Goal: Task Accomplishment & Management: Manage account settings

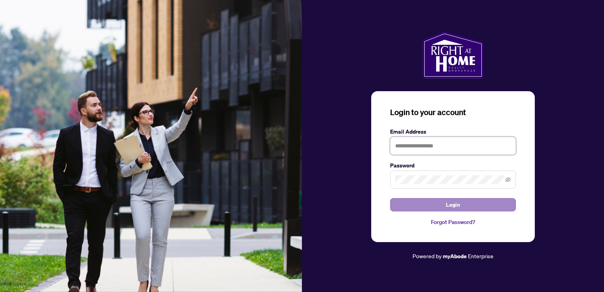
type input "**********"
click at [461, 205] on button "Login" at bounding box center [453, 204] width 126 height 13
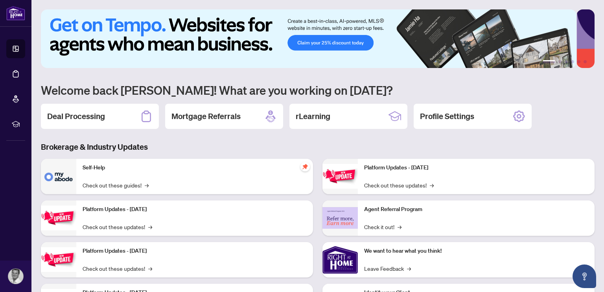
click at [461, 205] on p "Agent Referral Program" at bounding box center [476, 209] width 224 height 9
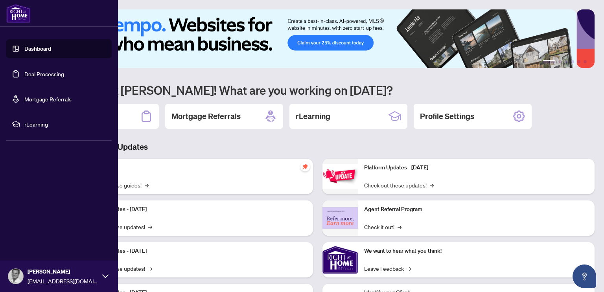
click at [46, 72] on link "Deal Processing" at bounding box center [44, 73] width 40 height 7
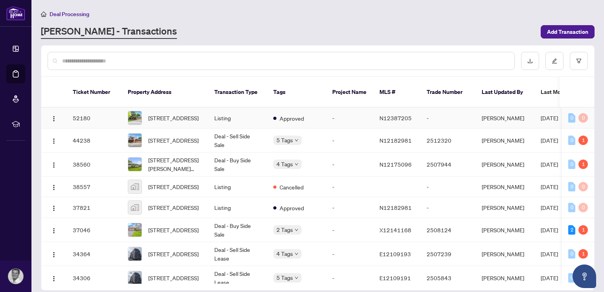
click at [505, 118] on td "[PERSON_NAME]" at bounding box center [505, 118] width 59 height 21
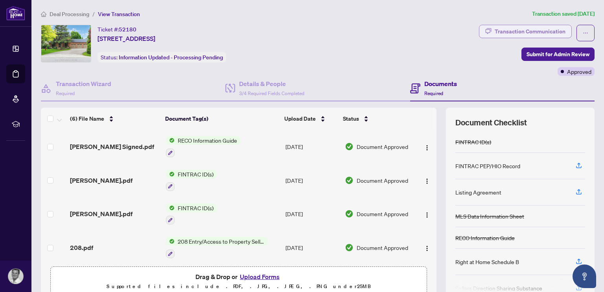
click at [504, 31] on div "Transaction Communication" at bounding box center [530, 31] width 71 height 13
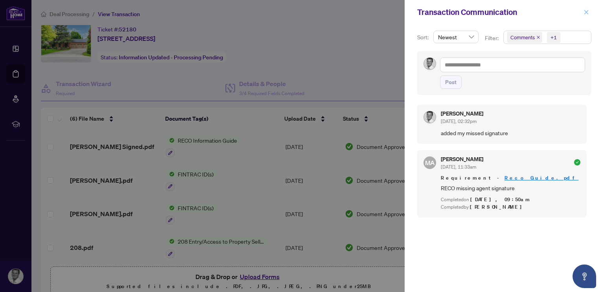
click at [586, 11] on icon "close" at bounding box center [587, 12] width 4 height 4
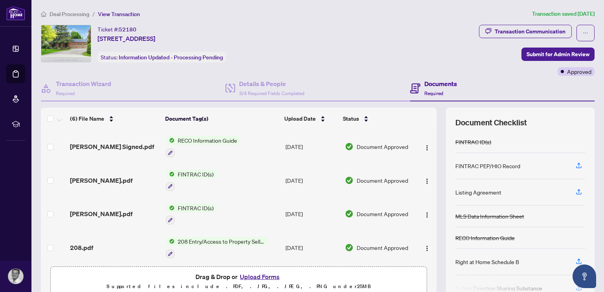
scroll to position [36, 0]
